Goal: Transaction & Acquisition: Purchase product/service

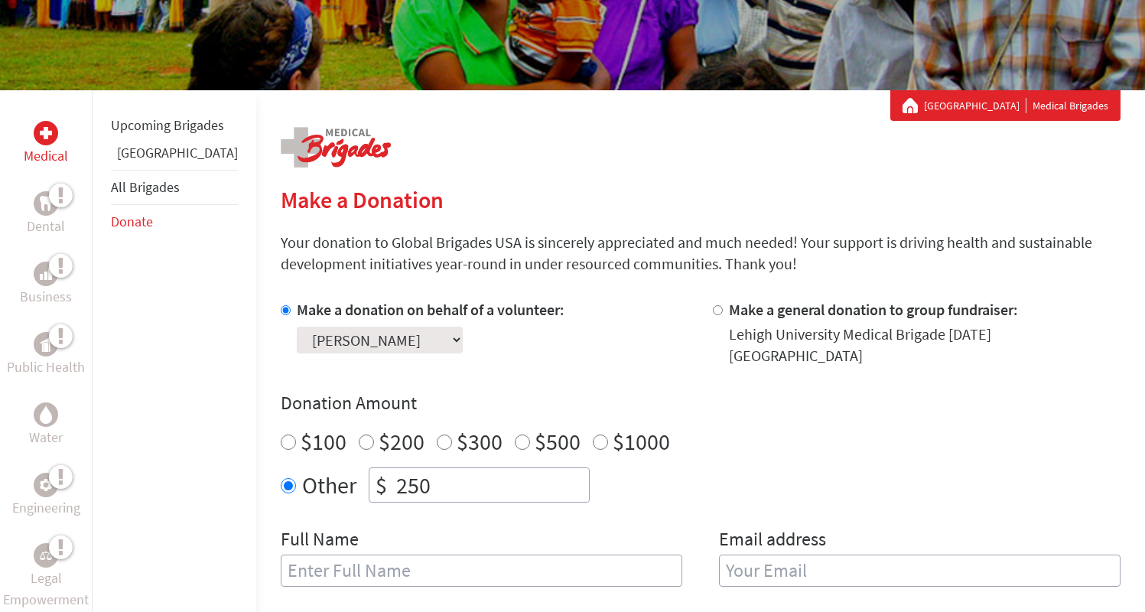
scroll to position [132, 0]
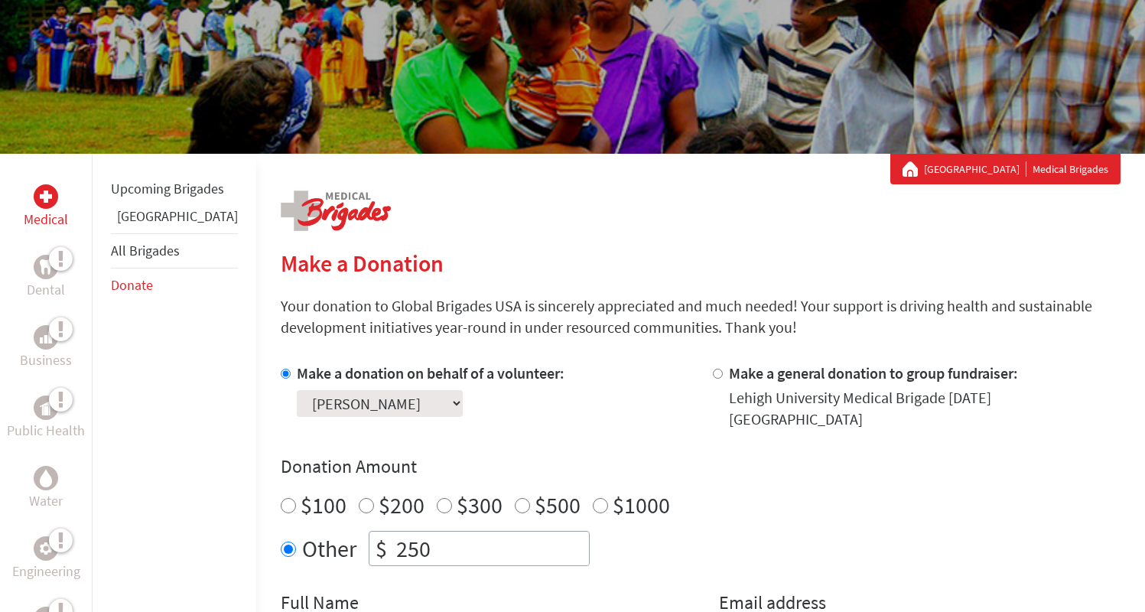
click at [976, 171] on link "[GEOGRAPHIC_DATA]" at bounding box center [975, 168] width 103 height 15
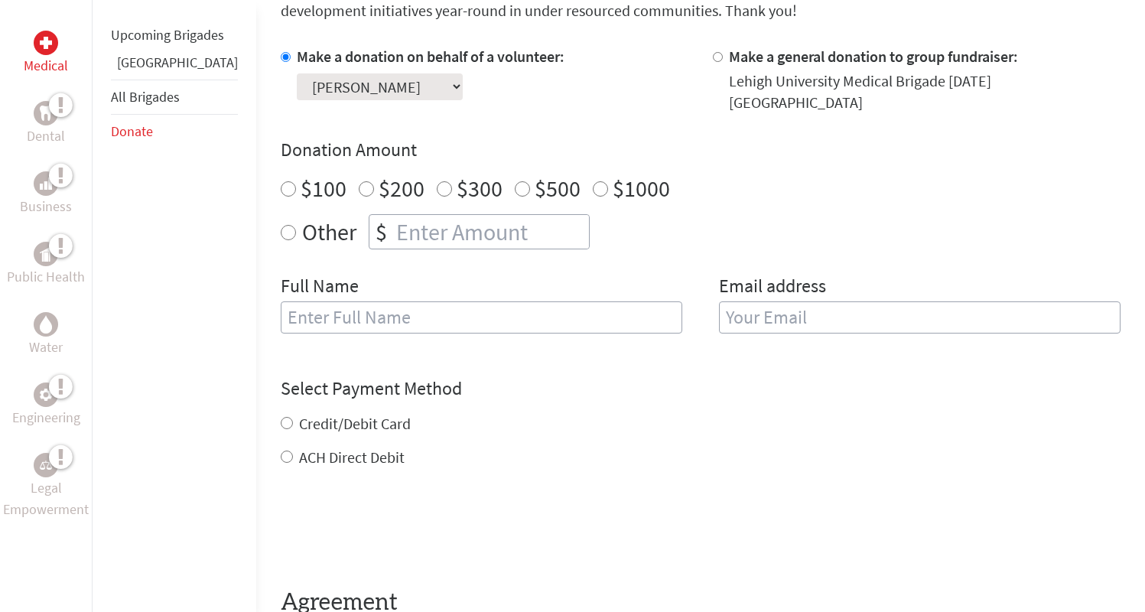
scroll to position [454, 0]
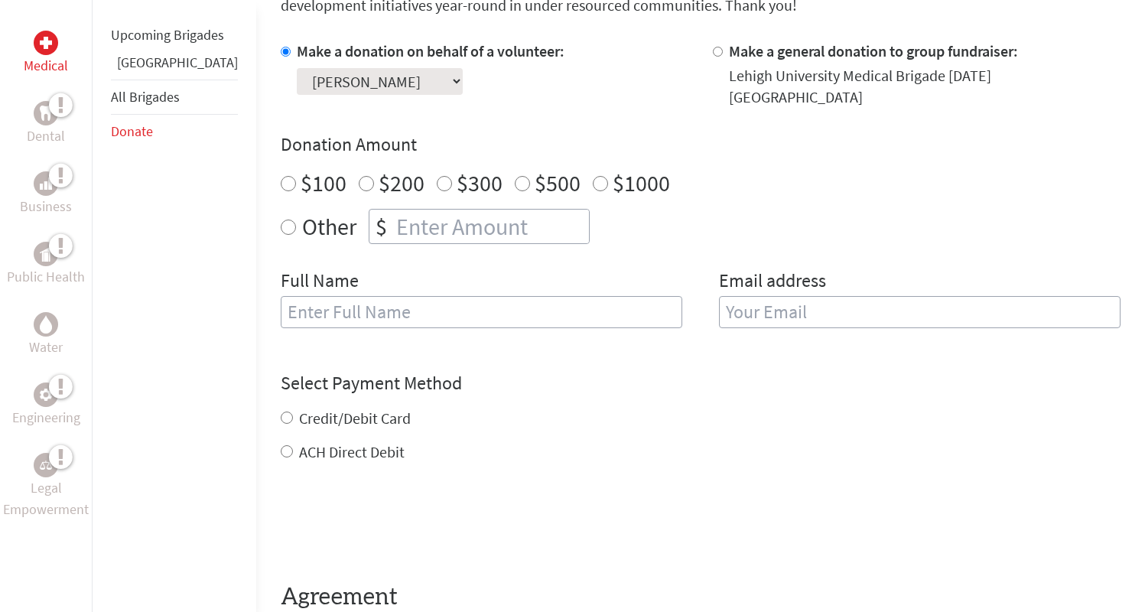
radio input "true"
click at [393, 210] on input "number" at bounding box center [491, 227] width 196 height 34
type input "250.00"
click at [428, 296] on input "text" at bounding box center [482, 312] width 402 height 32
type input "Gabriel Bordoy"
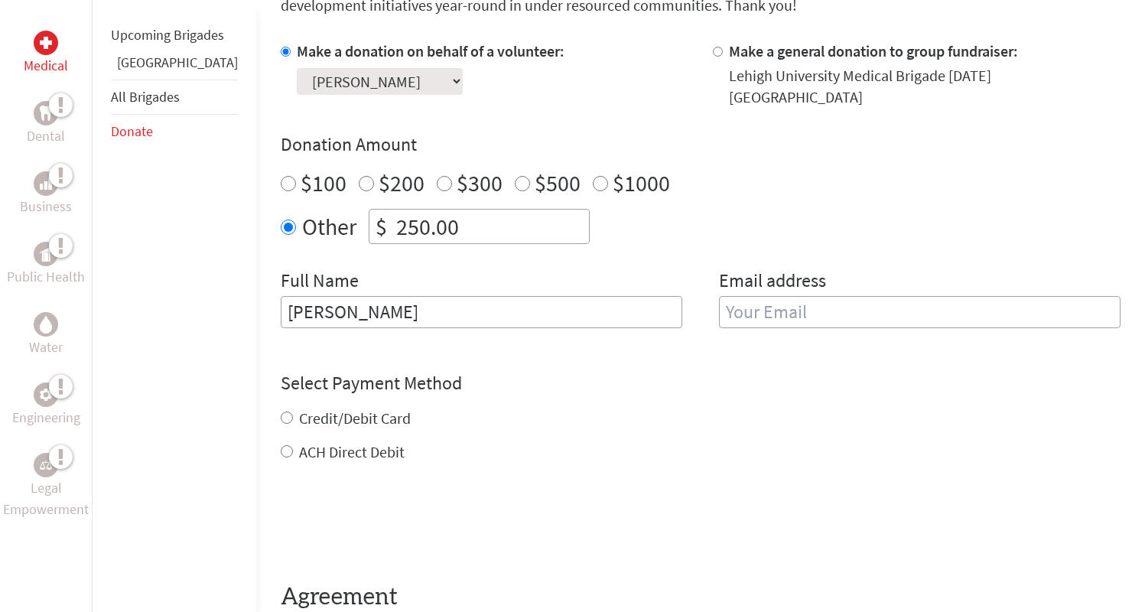
click at [771, 308] on input "email" at bounding box center [920, 312] width 402 height 32
type input "gabebordoy2@gmail.com"
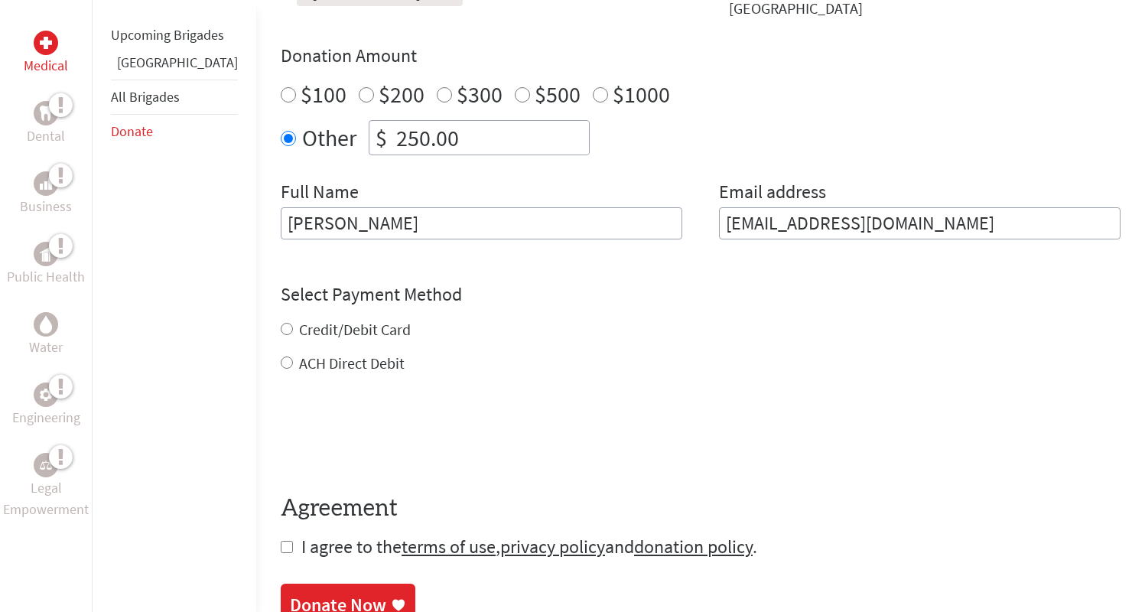
scroll to position [724, 0]
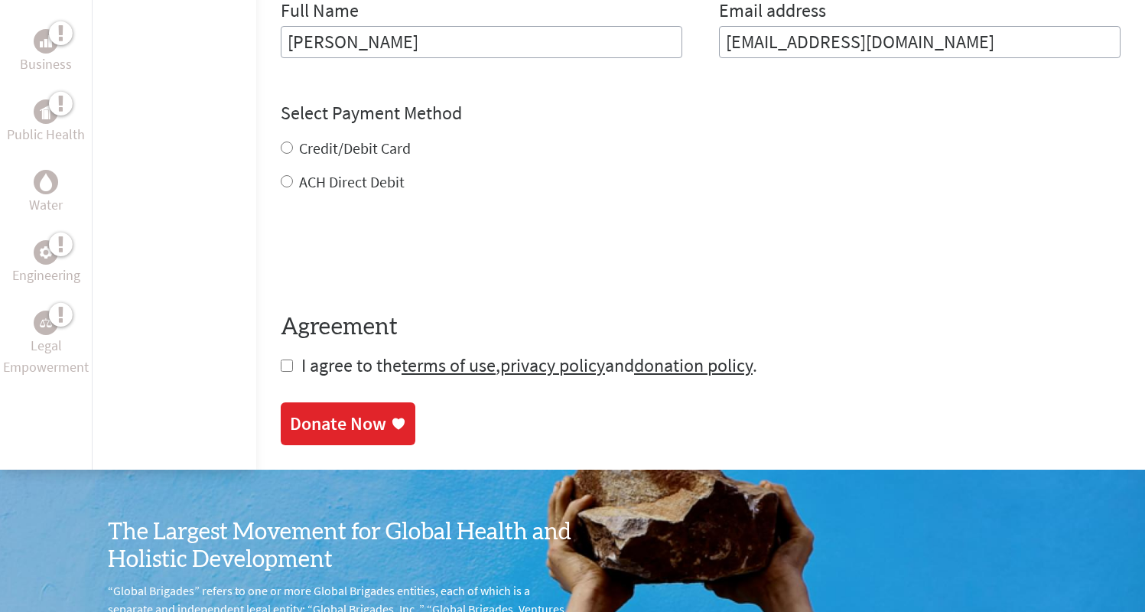
click at [281, 138] on div "Credit/Debit Card ACH Direct Debit" at bounding box center [701, 165] width 840 height 55
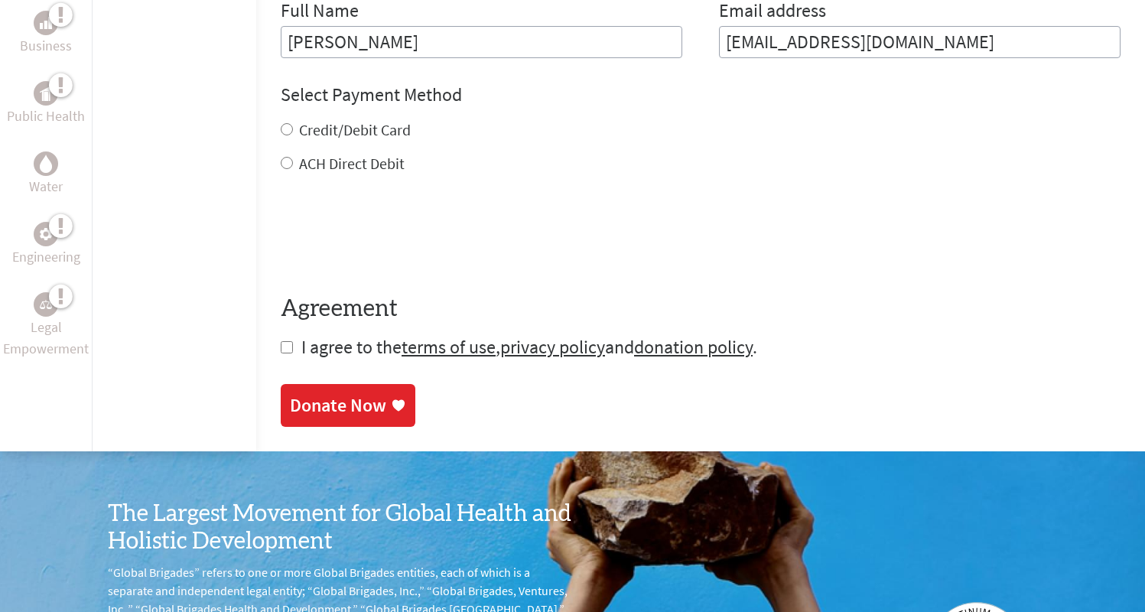
click at [281, 123] on input "Credit/Debit Card" at bounding box center [287, 129] width 12 height 12
radio input "true"
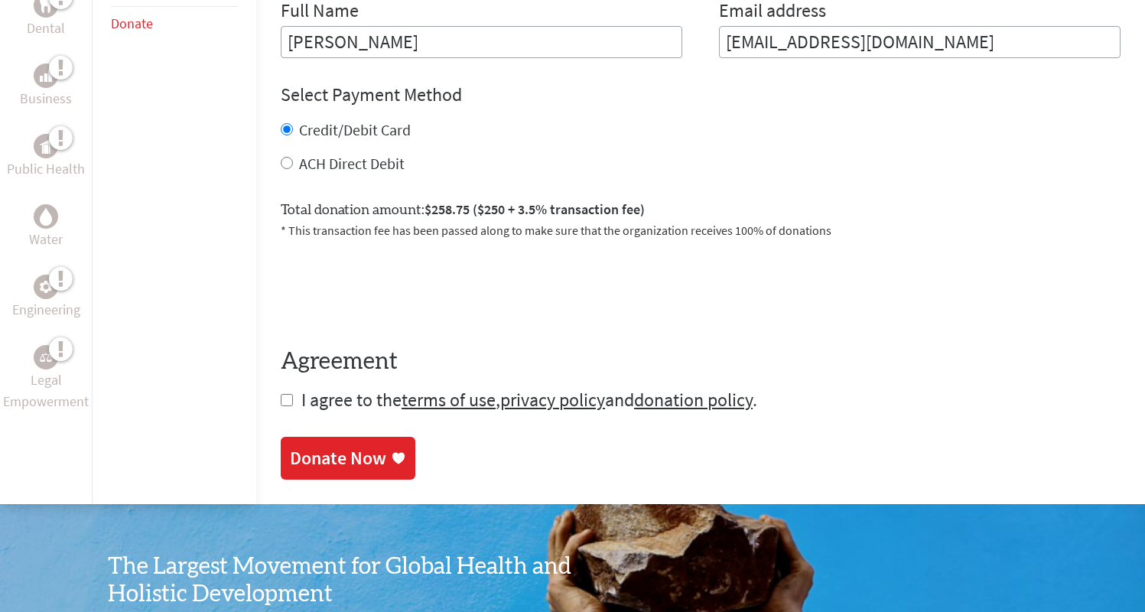
click at [281, 394] on input "checkbox" at bounding box center [287, 400] width 12 height 12
checkbox input "true"
click at [290, 448] on div "Donate Now" at bounding box center [338, 460] width 96 height 24
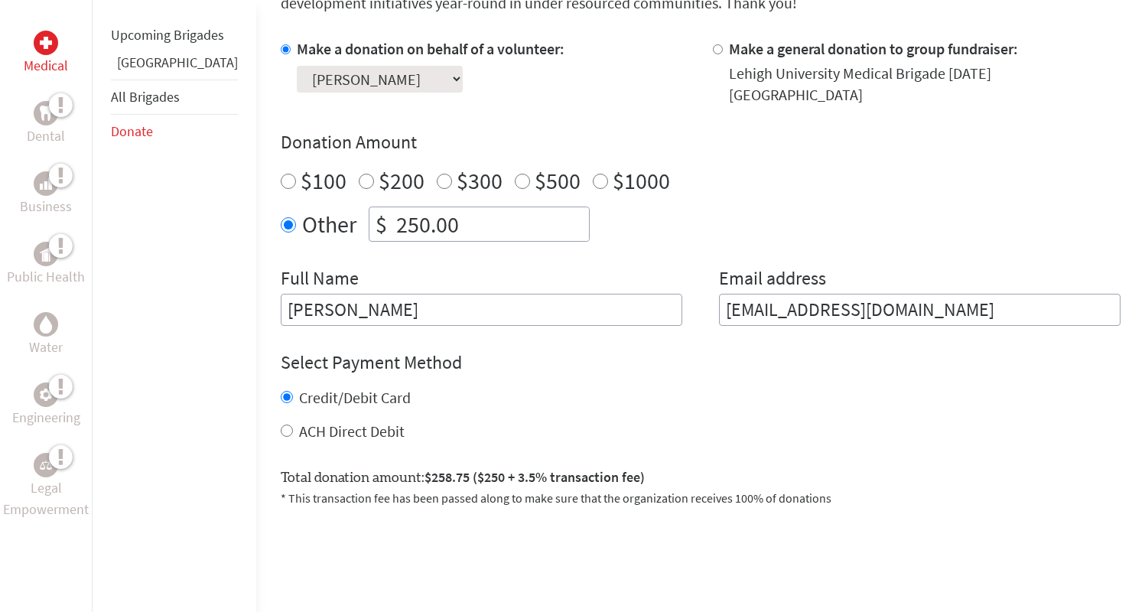
scroll to position [527, 0]
